Goal: Task Accomplishment & Management: Use online tool/utility

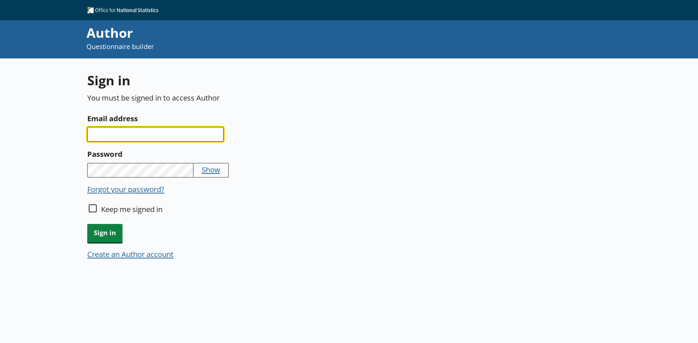
click at [157, 136] on input "Email address" at bounding box center [155, 134] width 136 height 15
type input "e"
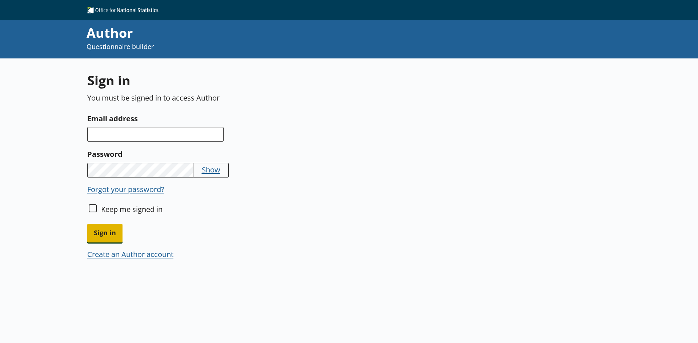
click at [109, 235] on span "Sign in" at bounding box center [104, 233] width 35 height 19
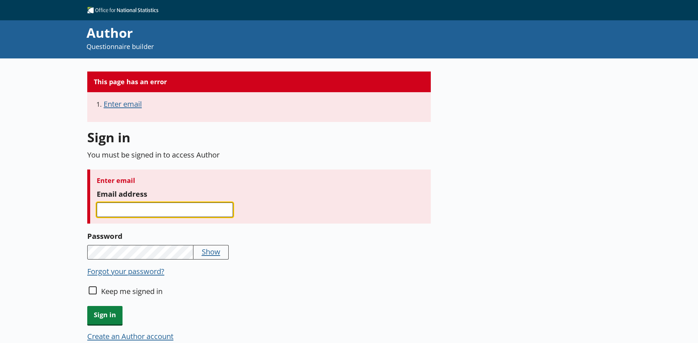
click at [155, 208] on input "Email address" at bounding box center [165, 210] width 136 height 15
type input "e"
click at [138, 273] on button "Forgot your password?" at bounding box center [125, 271] width 77 height 10
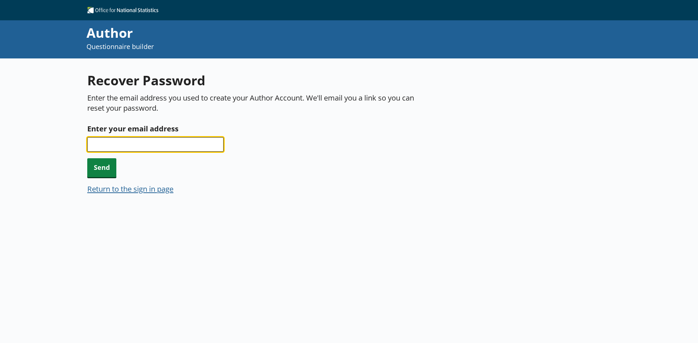
click at [143, 150] on input "Enter your email address" at bounding box center [155, 144] width 136 height 15
type input "[EMAIL_ADDRESS][DOMAIN_NAME]"
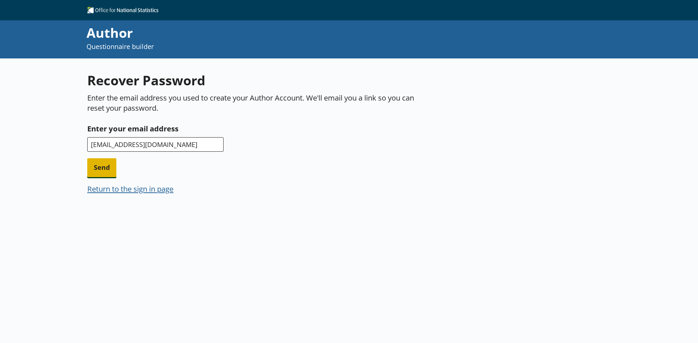
click at [94, 175] on span "Send" at bounding box center [101, 167] width 29 height 19
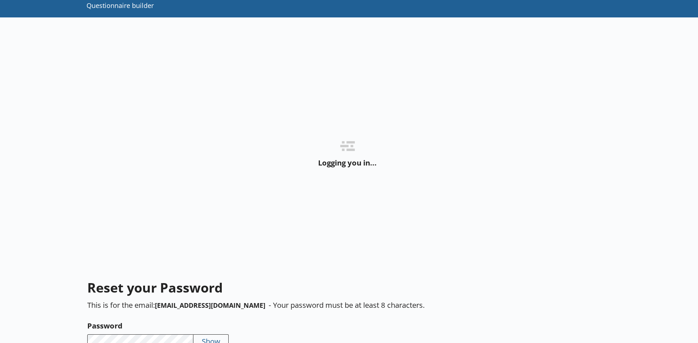
scroll to position [99, 0]
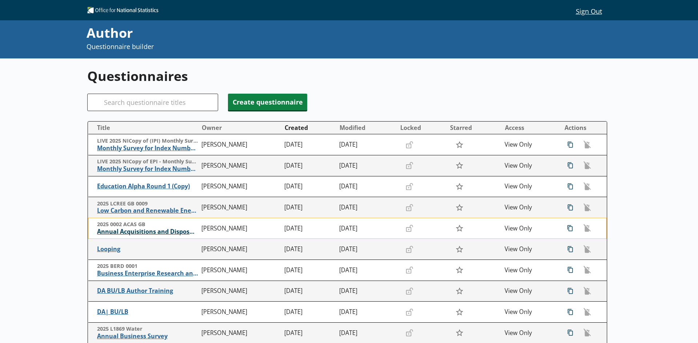
click at [135, 234] on span "Annual Acquisitions and Disposals of Capital Assets" at bounding box center [147, 232] width 101 height 8
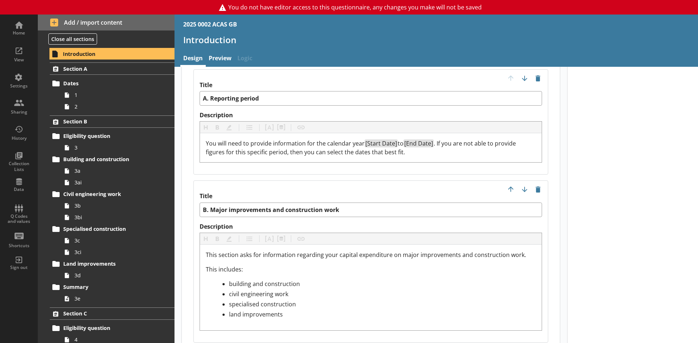
scroll to position [727, 0]
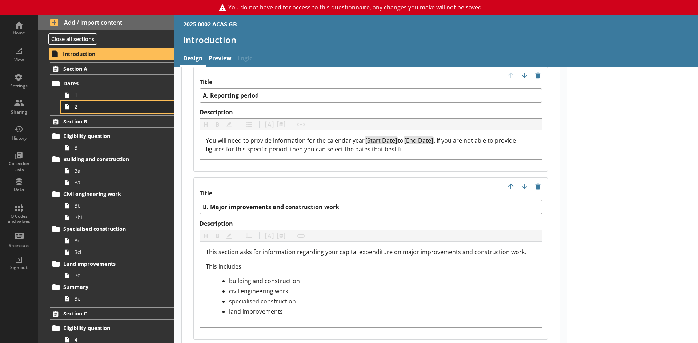
click at [92, 110] on span "2" at bounding box center [115, 106] width 81 height 7
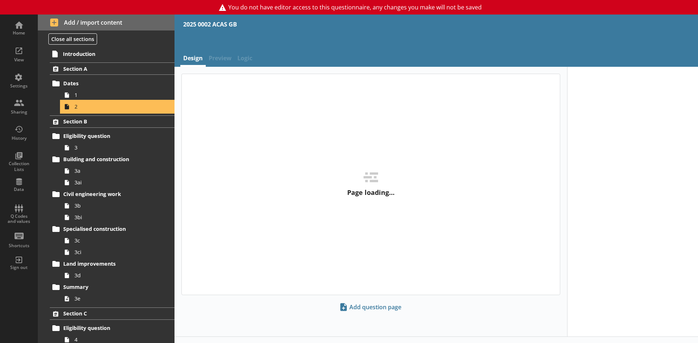
type textarea "x"
select select "ref_p_end_date"
